Goal: Navigation & Orientation: Find specific page/section

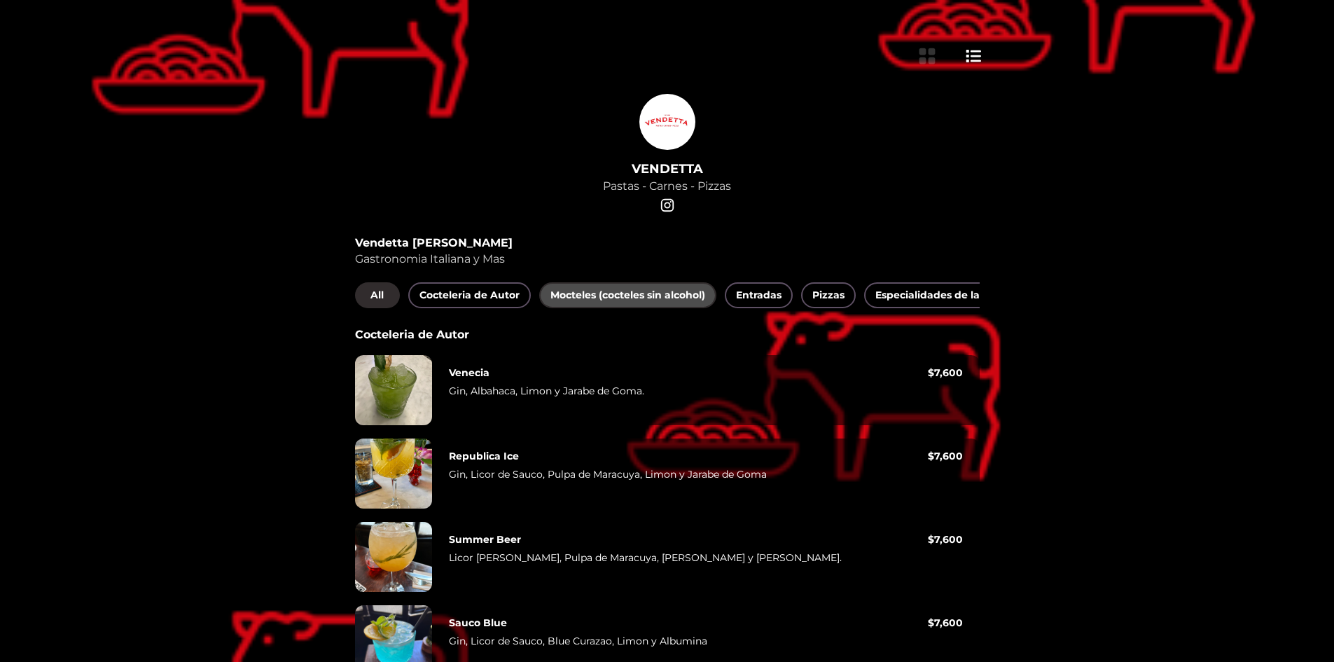
click at [681, 299] on span "Mocteles (cocteles sin alcohol)" at bounding box center [627, 295] width 155 height 18
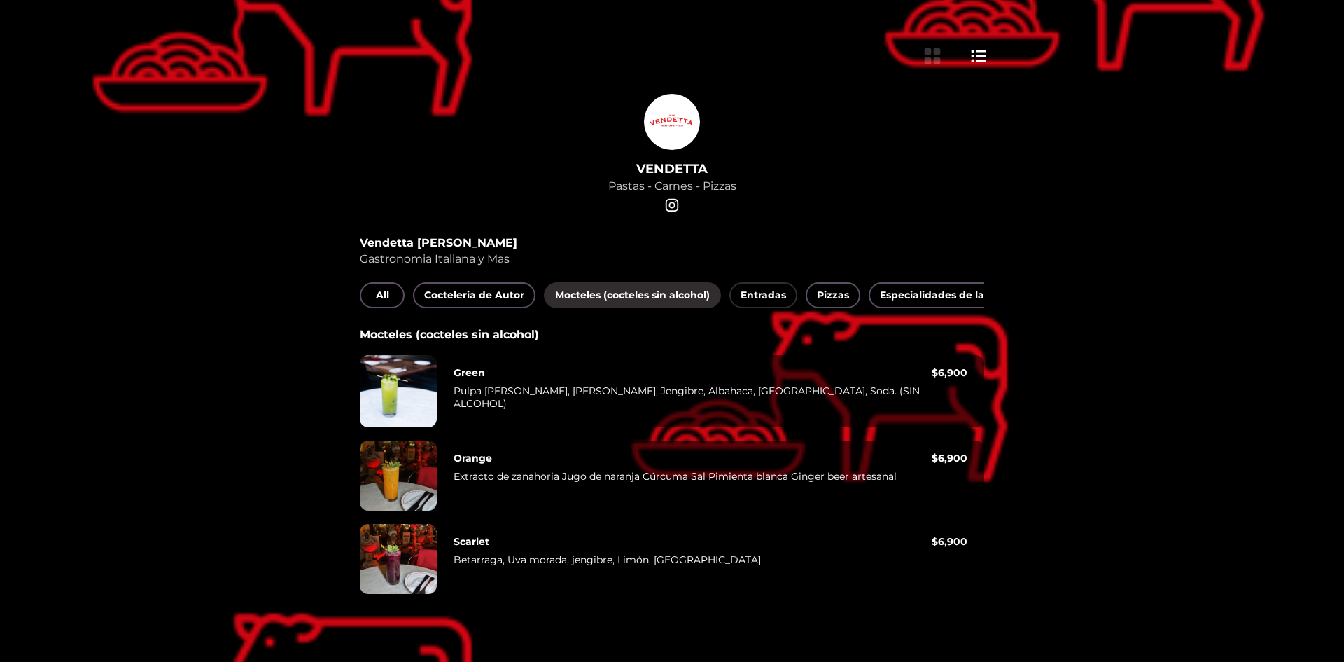
click at [759, 286] on span "Entradas" at bounding box center [764, 295] width 46 height 18
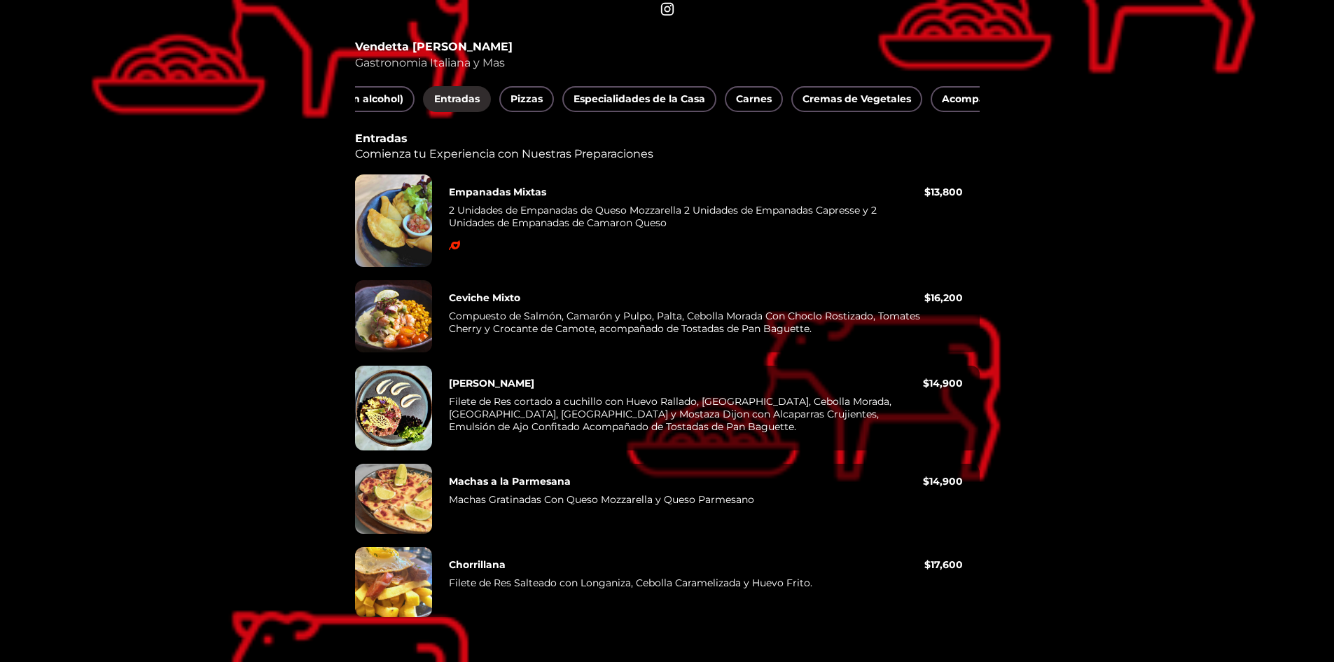
scroll to position [0, 308]
click at [753, 90] on span "Carnes" at bounding box center [748, 99] width 36 height 18
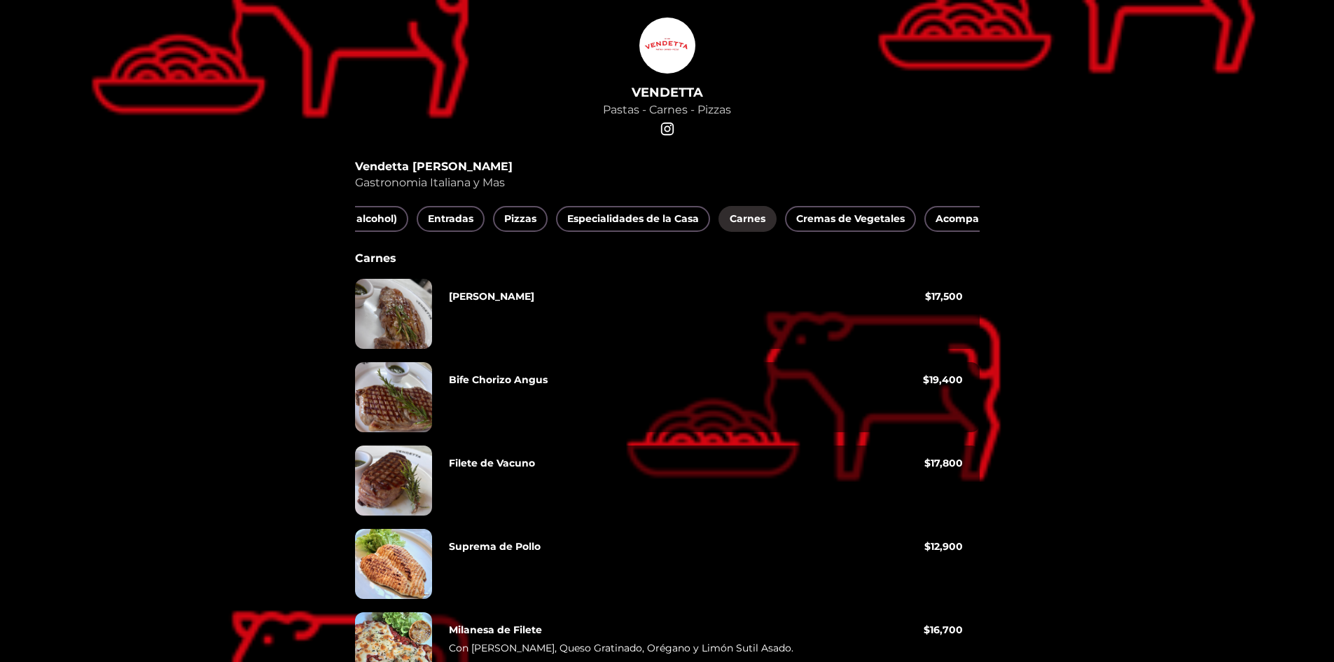
scroll to position [152, 0]
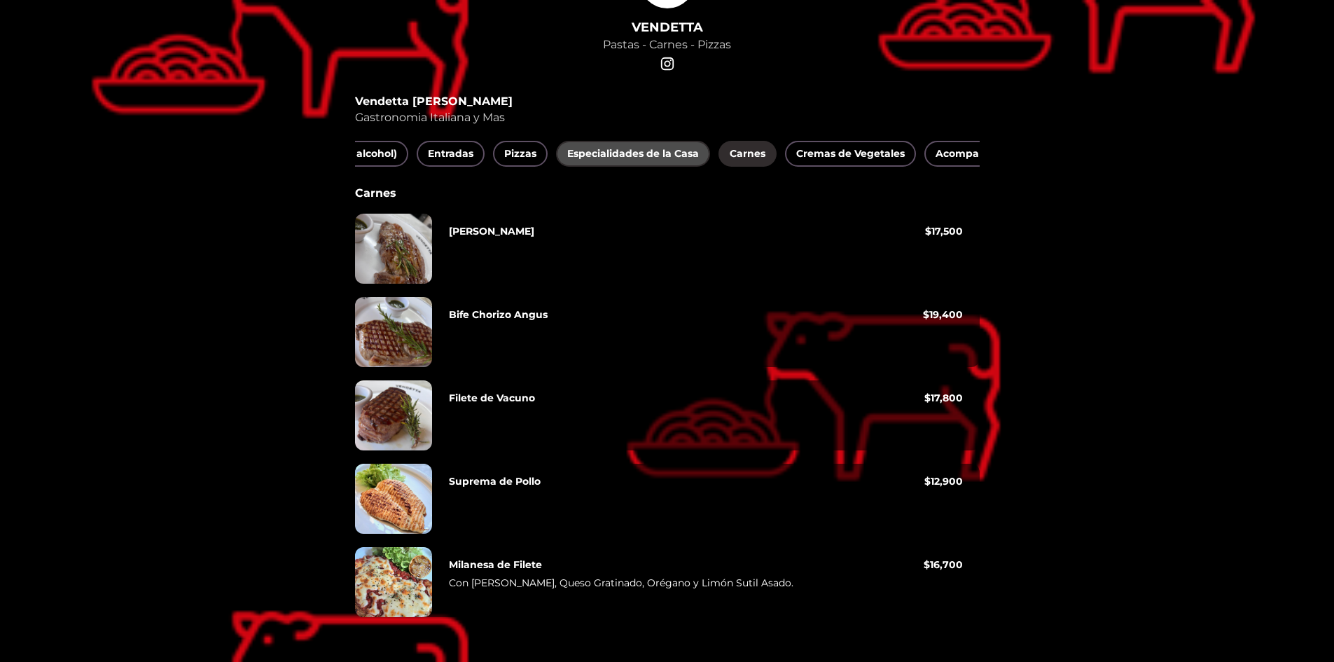
click at [641, 145] on span "Especialidades de la Casa" at bounding box center [633, 154] width 132 height 18
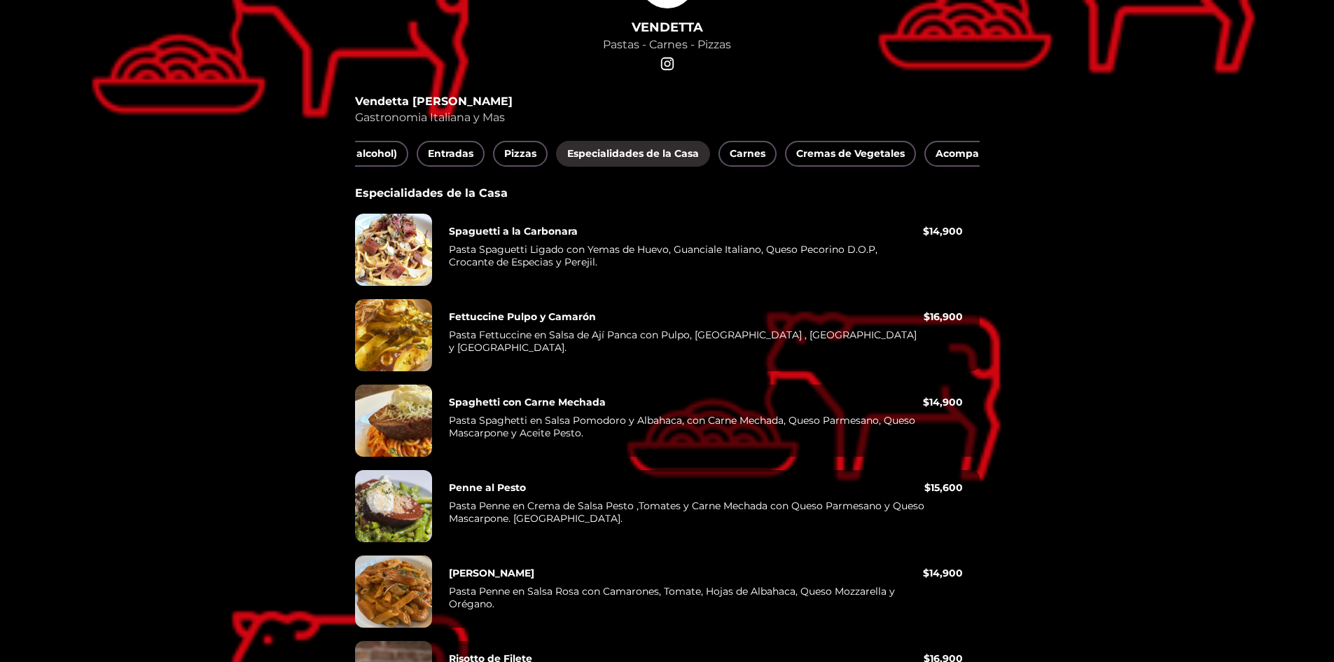
scroll to position [120, 0]
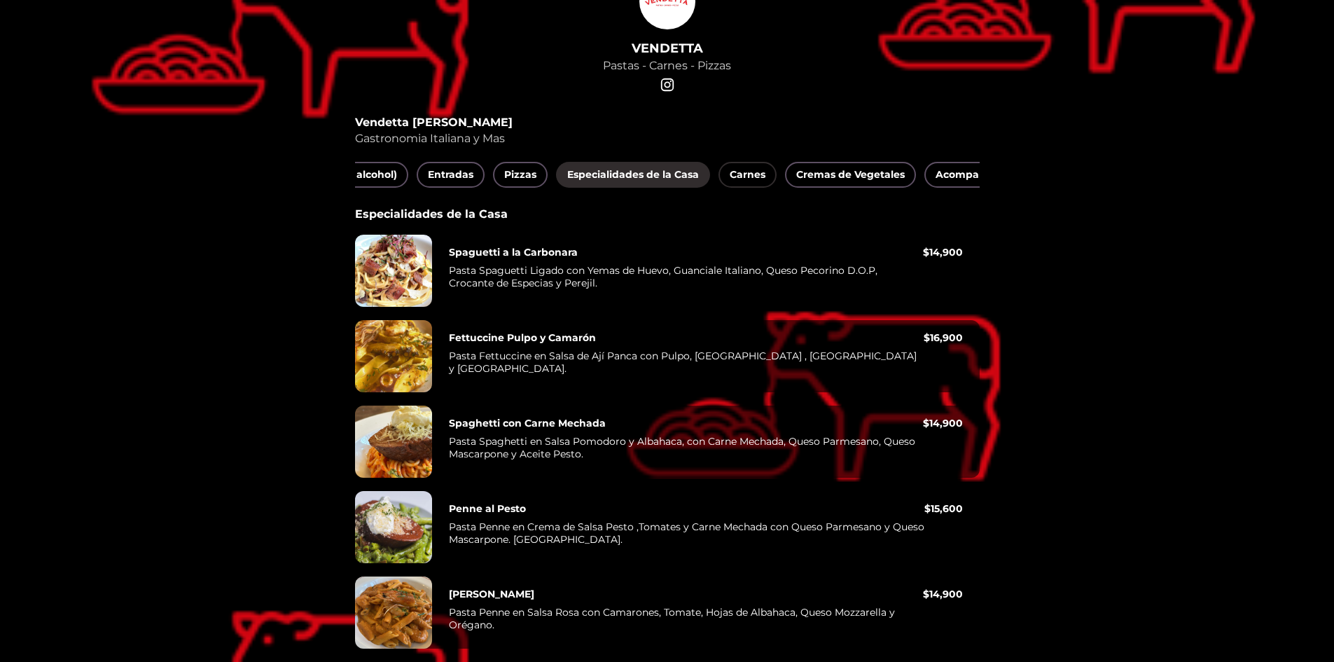
click at [746, 174] on span "Carnes" at bounding box center [748, 175] width 36 height 18
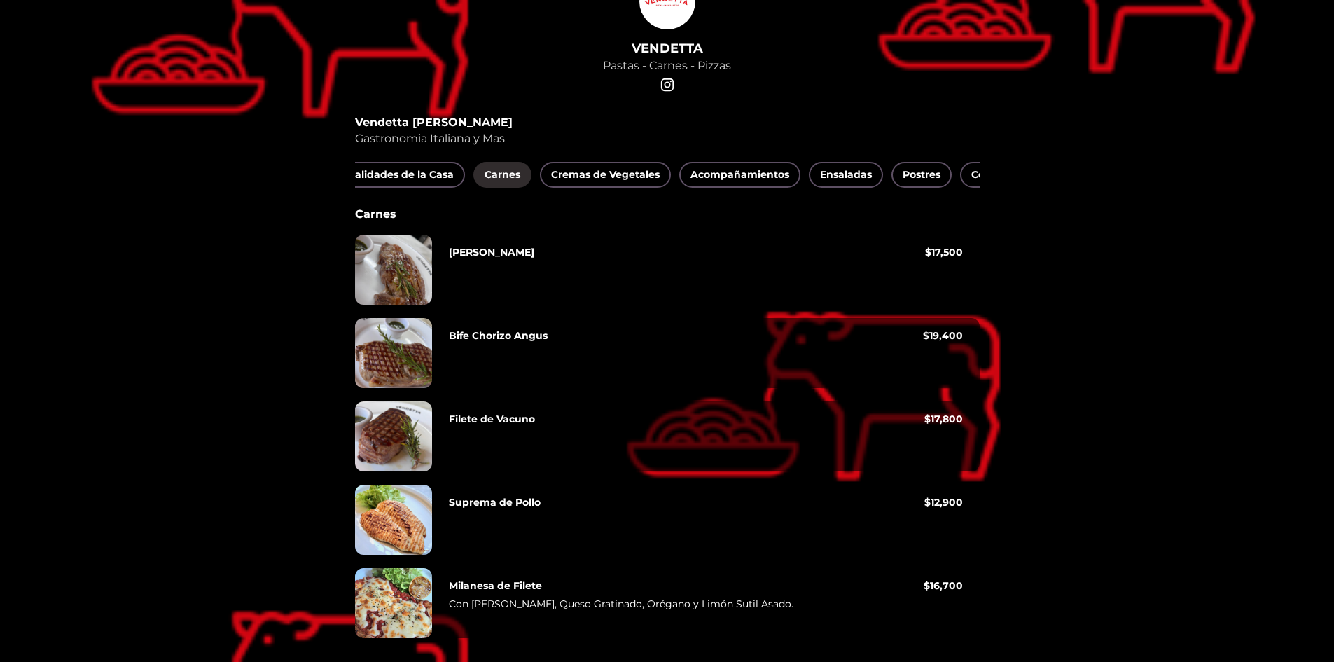
scroll to position [0, 560]
click at [590, 175] on span "Cremas de Vegetales" at bounding box center [598, 175] width 109 height 18
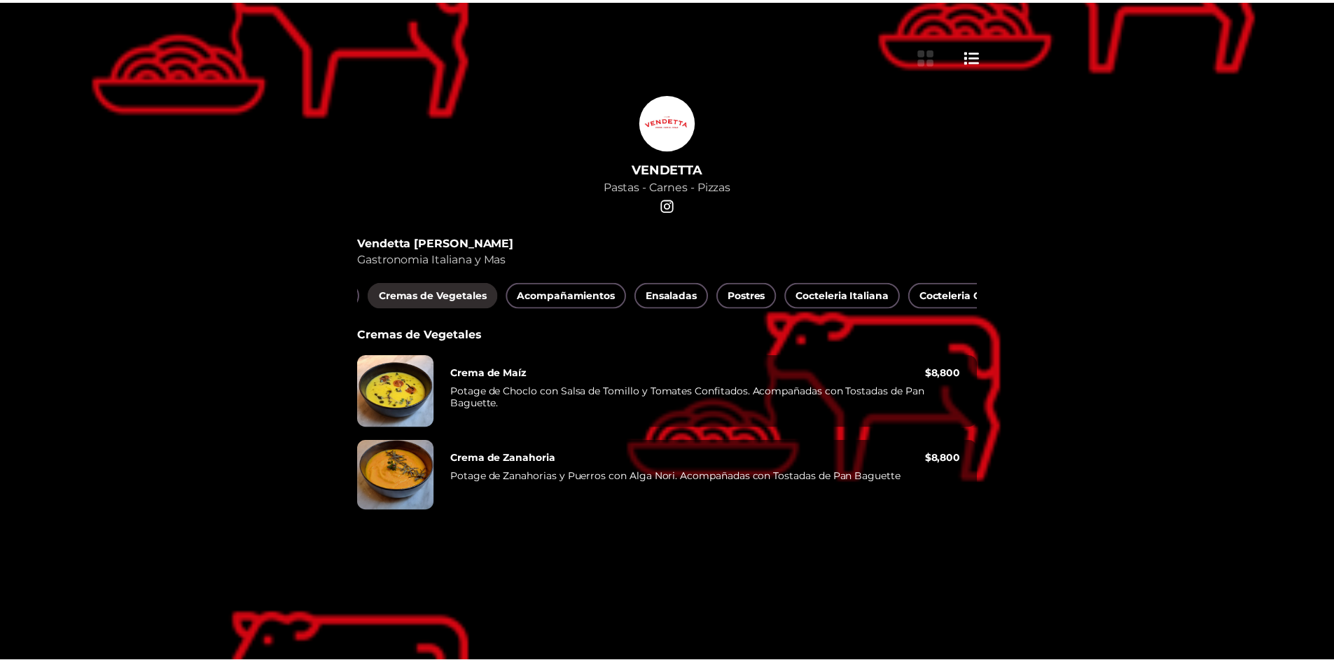
scroll to position [0, 756]
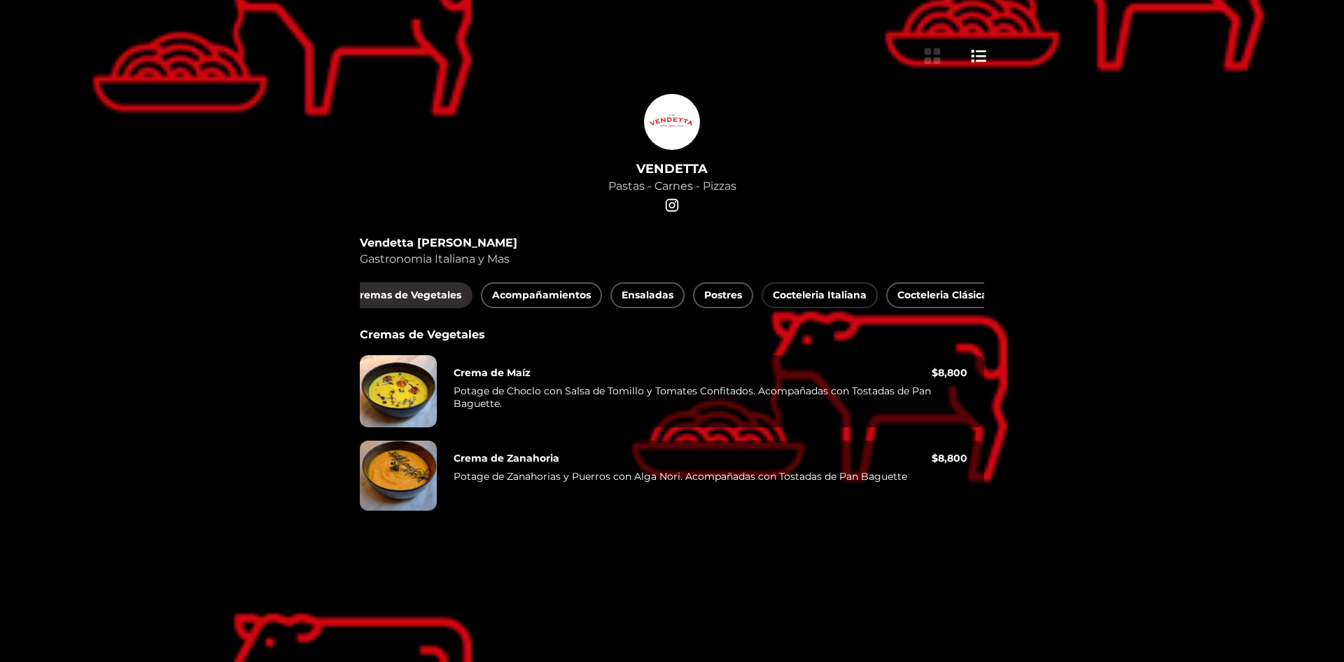
click at [763, 297] on button "Cocteleria Italiana" at bounding box center [820, 295] width 116 height 26
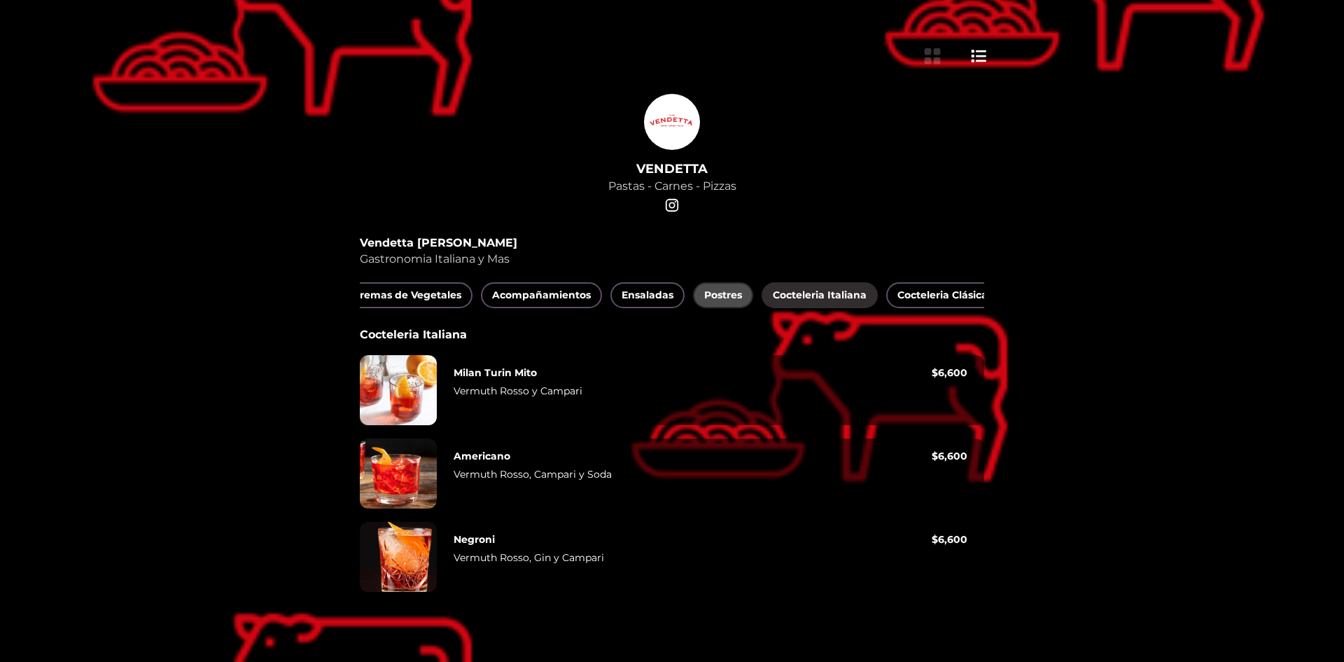
click at [721, 293] on span "Postres" at bounding box center [723, 295] width 38 height 18
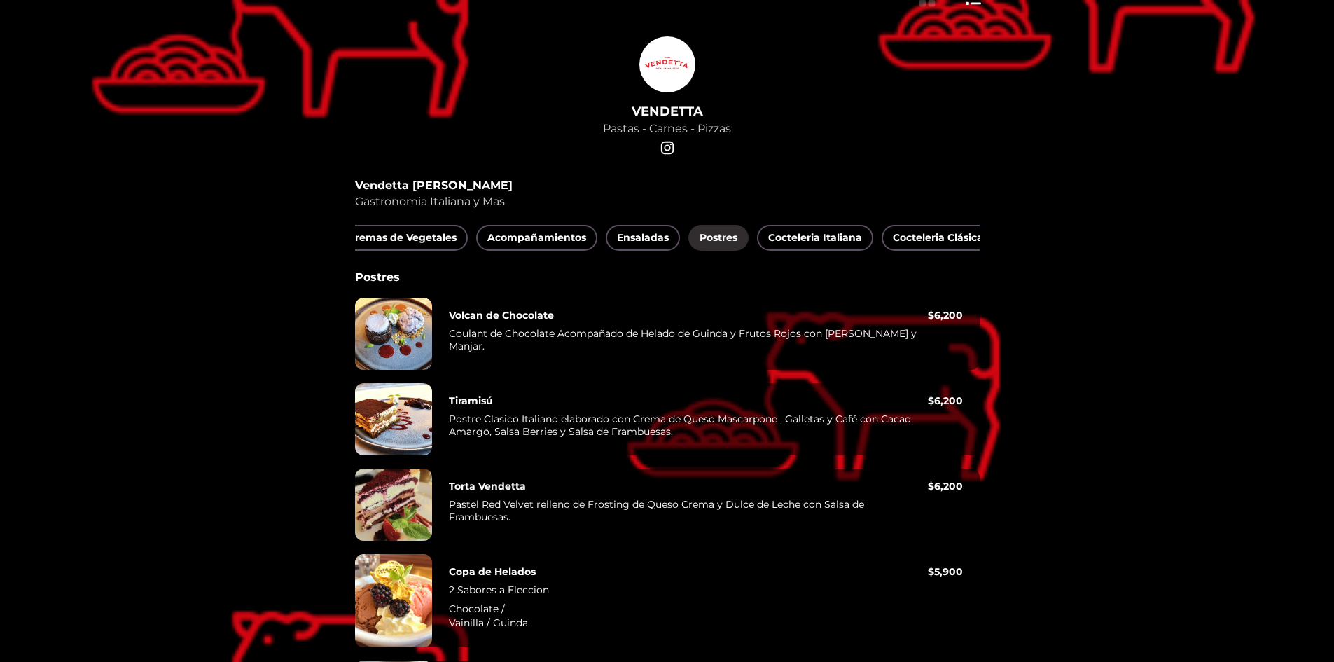
scroll to position [39, 0]
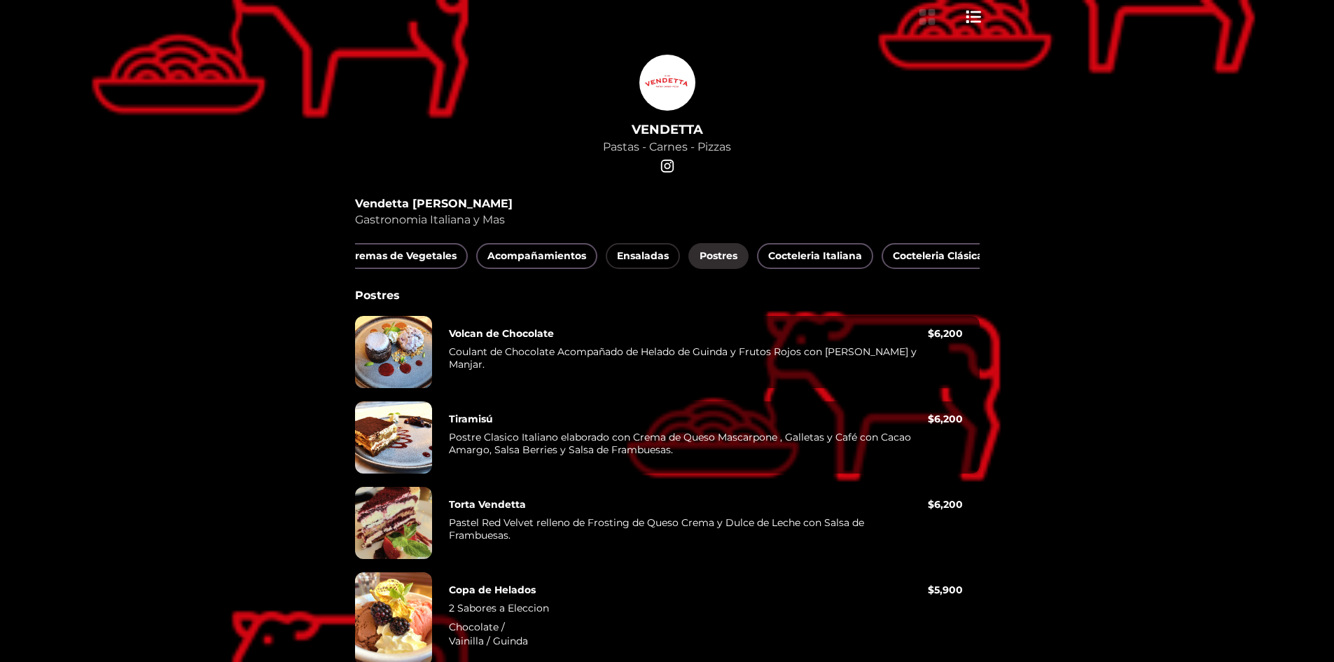
click at [655, 256] on span "Ensaladas" at bounding box center [643, 256] width 52 height 18
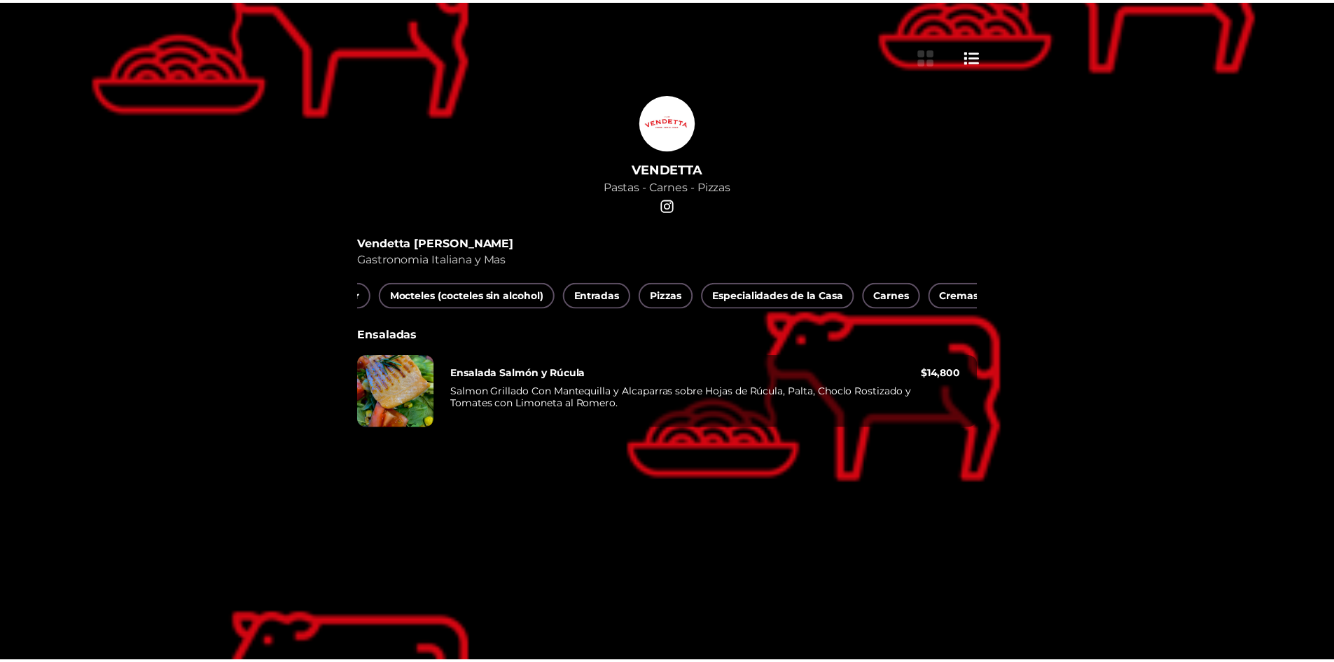
scroll to position [0, 0]
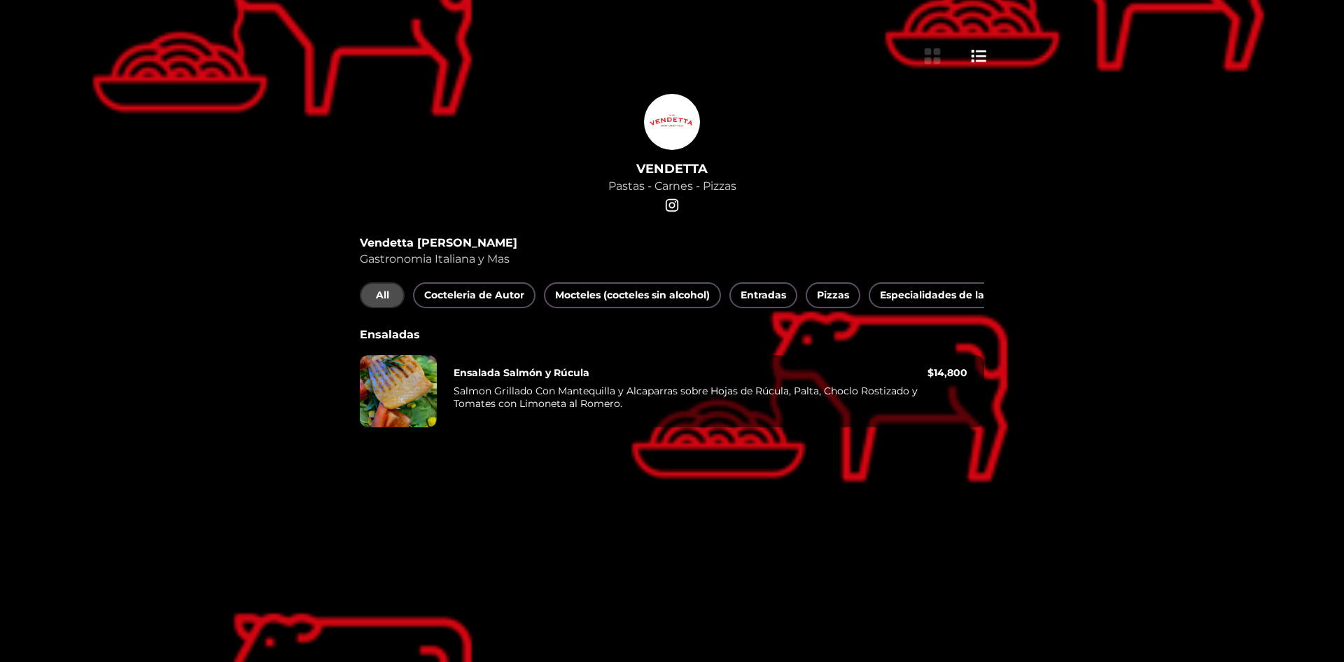
click at [384, 297] on span "All" at bounding box center [382, 295] width 22 height 18
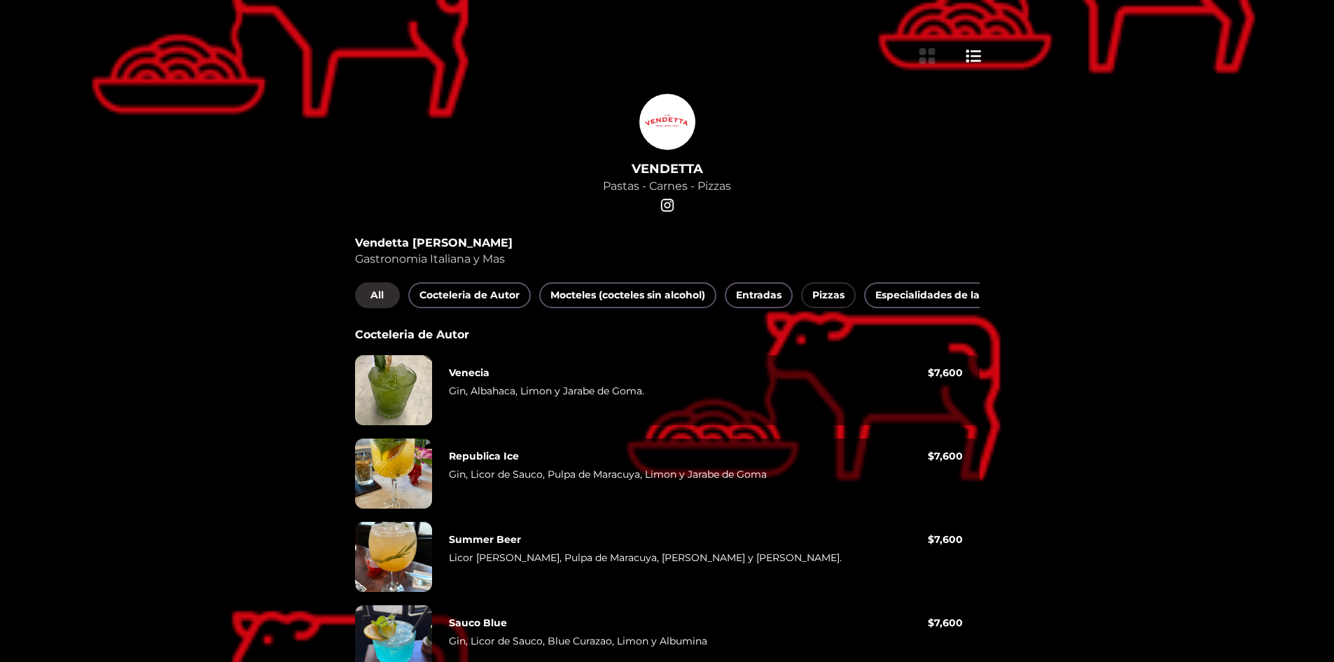
click at [839, 296] on span "Pizzas" at bounding box center [828, 295] width 32 height 18
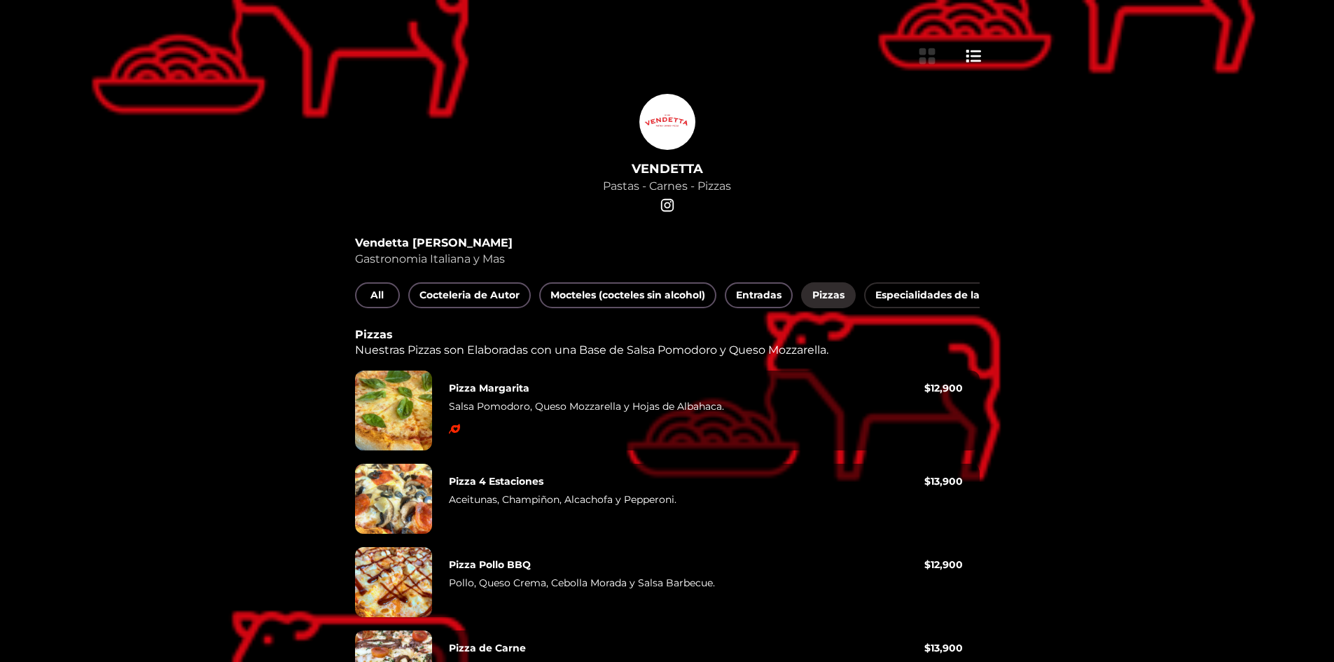
click at [941, 296] on span "Especialidades de la Casa" at bounding box center [941, 295] width 132 height 18
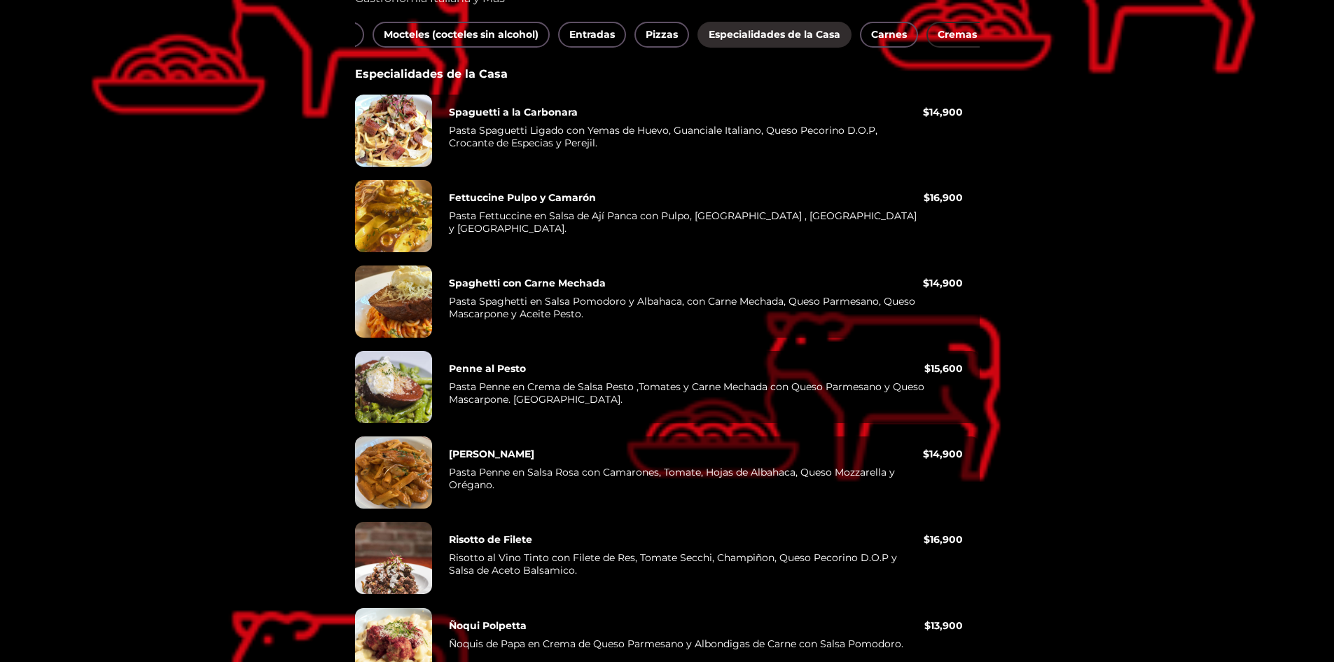
scroll to position [0, 168]
click at [895, 32] on span "Carnes" at bounding box center [888, 35] width 36 height 18
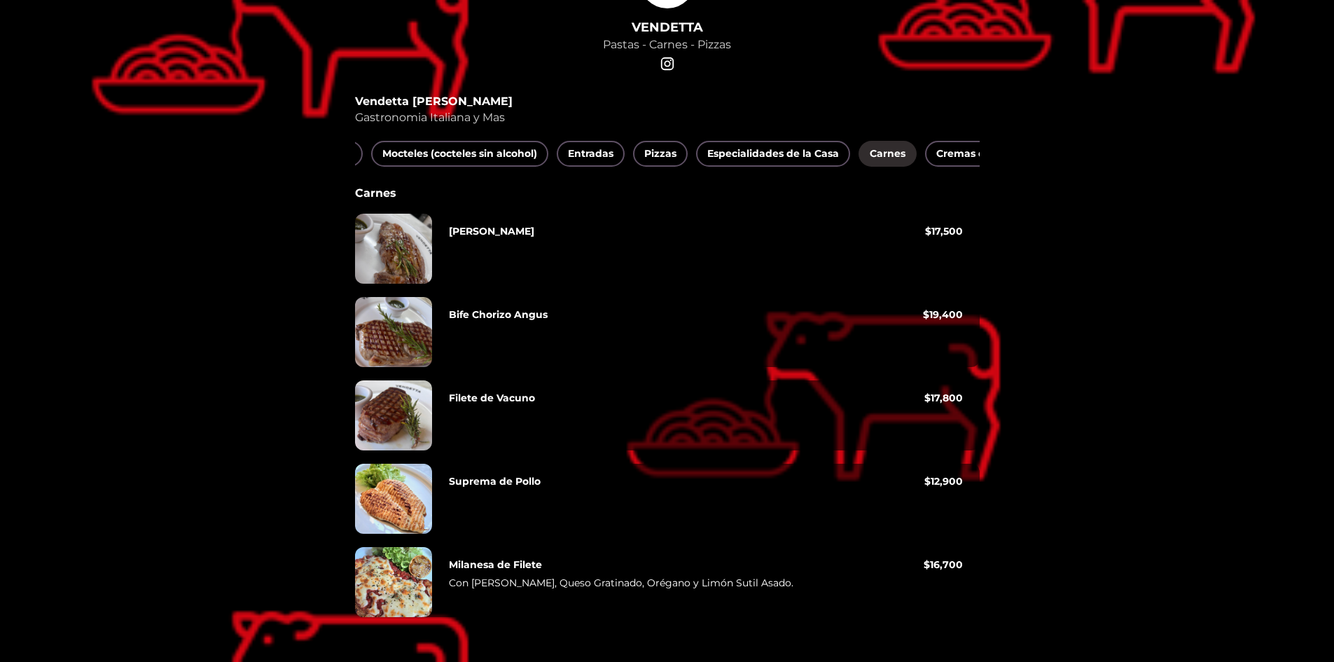
scroll to position [152, 0]
